Goal: Information Seeking & Learning: Learn about a topic

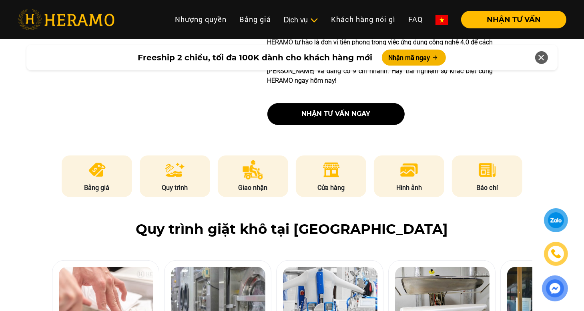
scroll to position [400, 0]
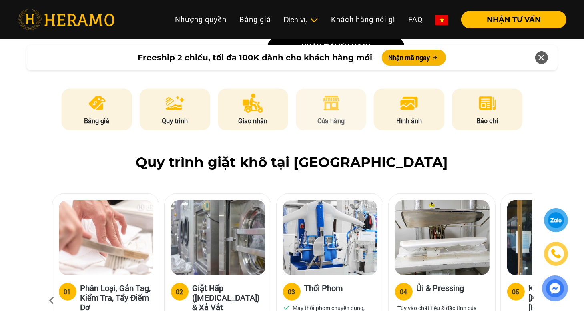
click at [324, 95] on li "Cửa hàng" at bounding box center [331, 110] width 70 height 42
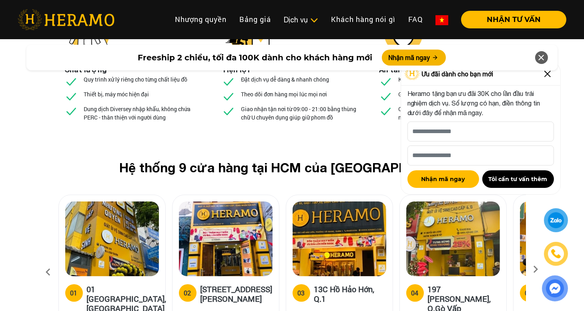
scroll to position [3001, 0]
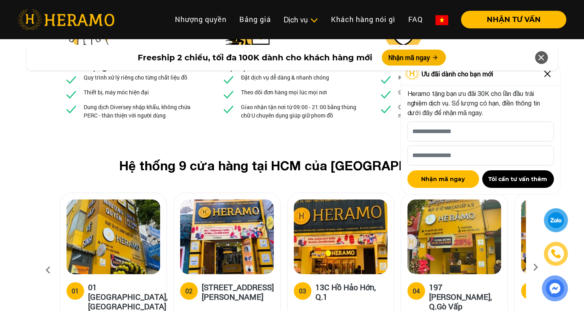
drag, startPoint x: 200, startPoint y: 201, endPoint x: 253, endPoint y: 218, distance: 56.0
click at [253, 274] on div "02 18A/71 Nguyễn Thị Minh Khai, Q.1" at bounding box center [227, 306] width 106 height 64
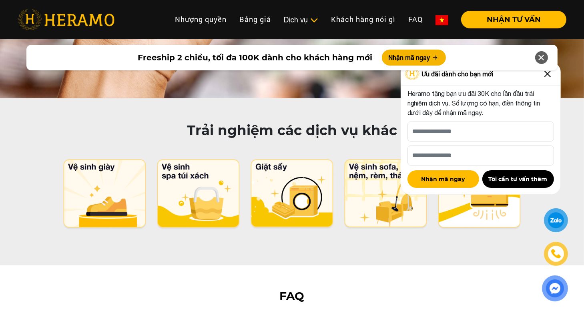
scroll to position [3974, 0]
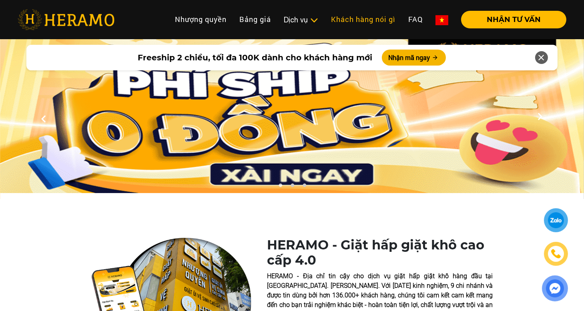
click at [358, 17] on link "Khách hàng nói gì" at bounding box center [362, 19] width 77 height 17
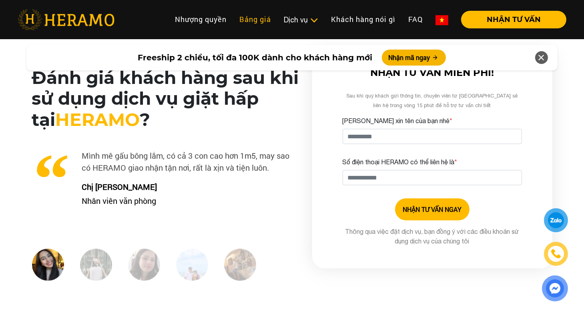
click at [245, 22] on link "Bảng giá" at bounding box center [255, 19] width 44 height 17
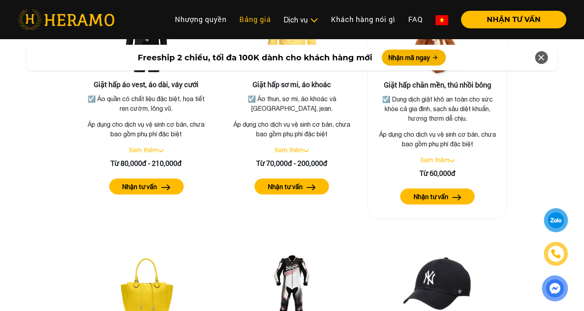
scroll to position [1555, 0]
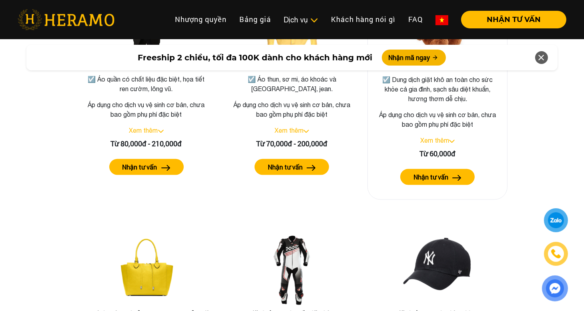
click at [438, 137] on link "Xem thêm" at bounding box center [434, 140] width 29 height 7
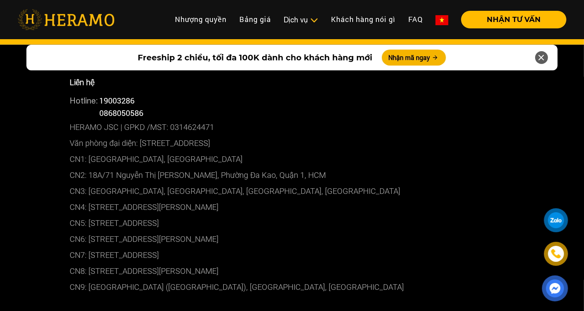
scroll to position [4316, 0]
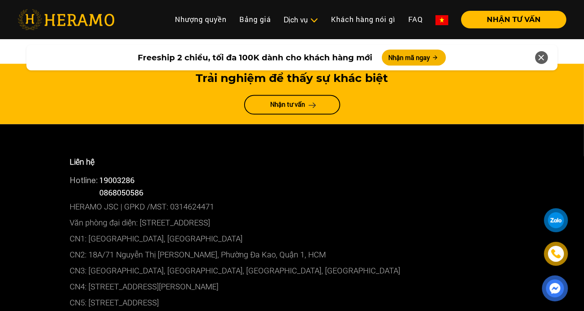
click at [168, 247] on p "CN2: 18A/71 Nguyễn Thị [PERSON_NAME], Phường Đa Kao, Quận 1, HCM" at bounding box center [292, 255] width 444 height 16
click at [138, 295] on p "CN5: [STREET_ADDRESS]" at bounding box center [292, 303] width 444 height 16
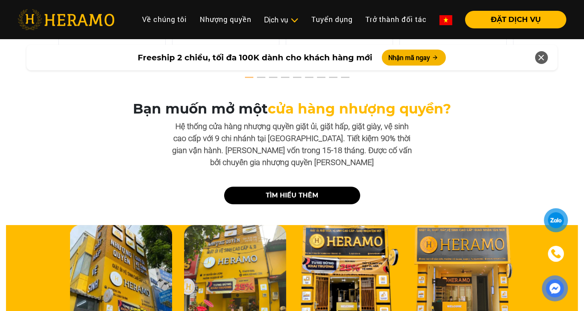
scroll to position [2641, 0]
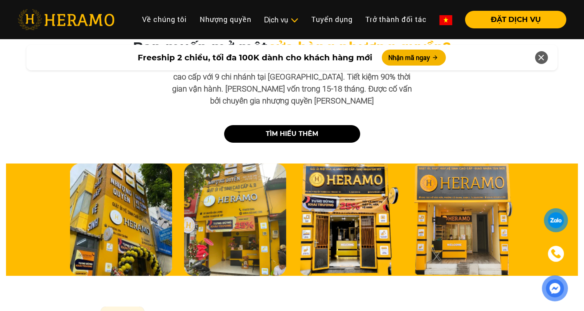
click at [304, 126] on link "TÌM HIỂU THÊM" at bounding box center [292, 134] width 136 height 18
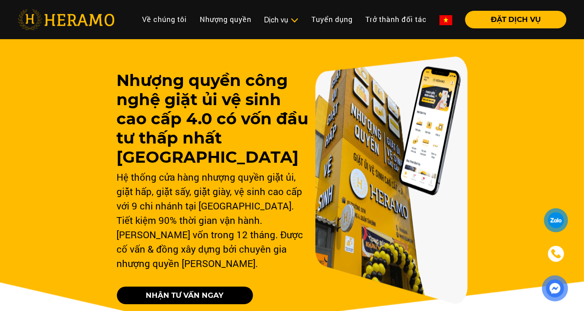
click at [214, 287] on link "NHẬN TƯ VẤN NGAY" at bounding box center [185, 296] width 136 height 18
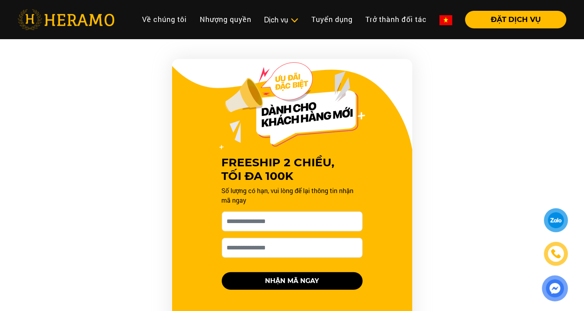
scroll to position [280, 0]
